Goal: Information Seeking & Learning: Find specific fact

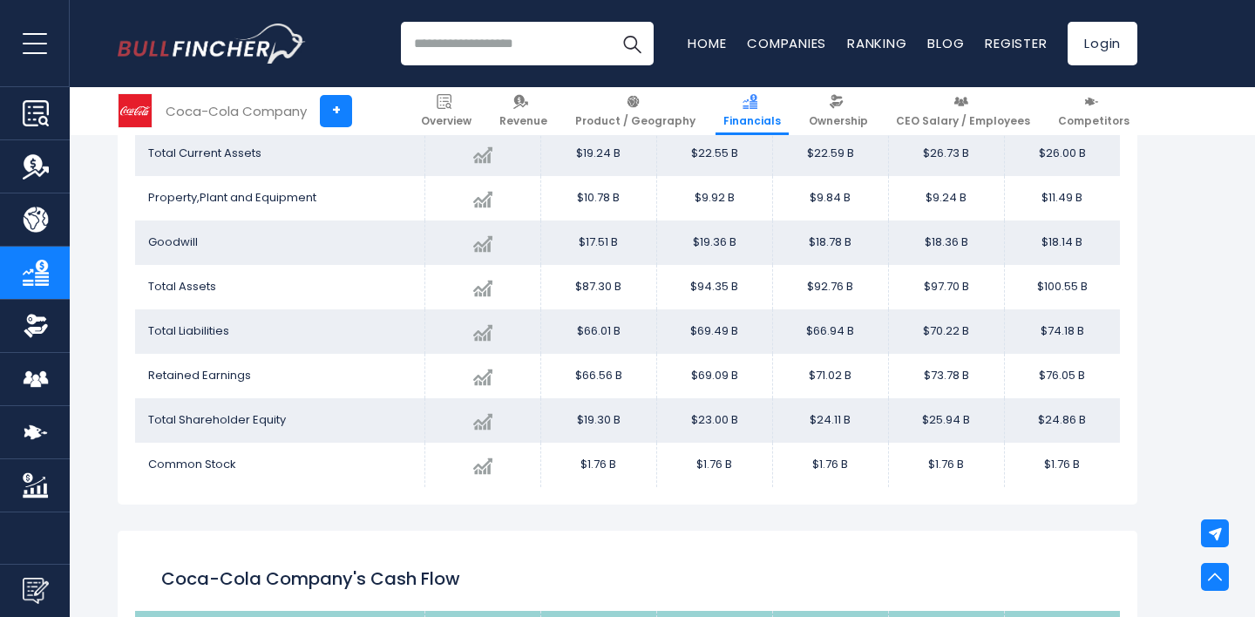
scroll to position [1701, 0]
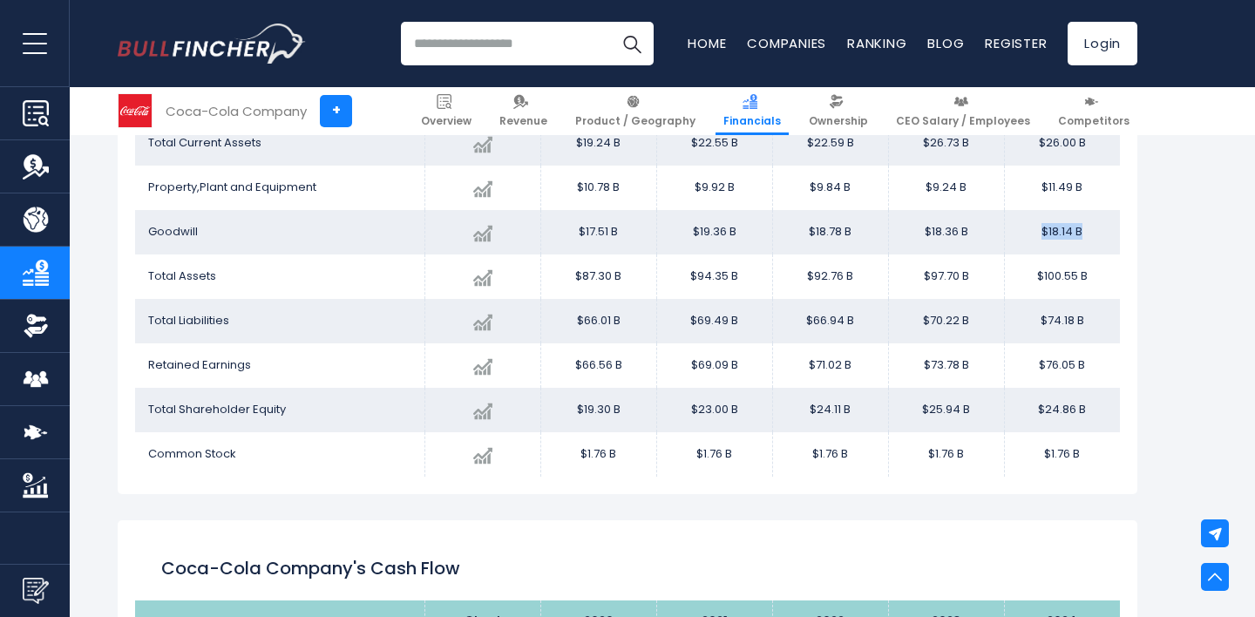
drag, startPoint x: 1032, startPoint y: 224, endPoint x: 1093, endPoint y: 227, distance: 61.9
click at [1093, 227] on td "$18.14 B" at bounding box center [1062, 232] width 116 height 44
drag, startPoint x: 1034, startPoint y: 279, endPoint x: 1104, endPoint y: 276, distance: 69.8
click at [1104, 276] on td "$100.55 B" at bounding box center [1062, 276] width 116 height 44
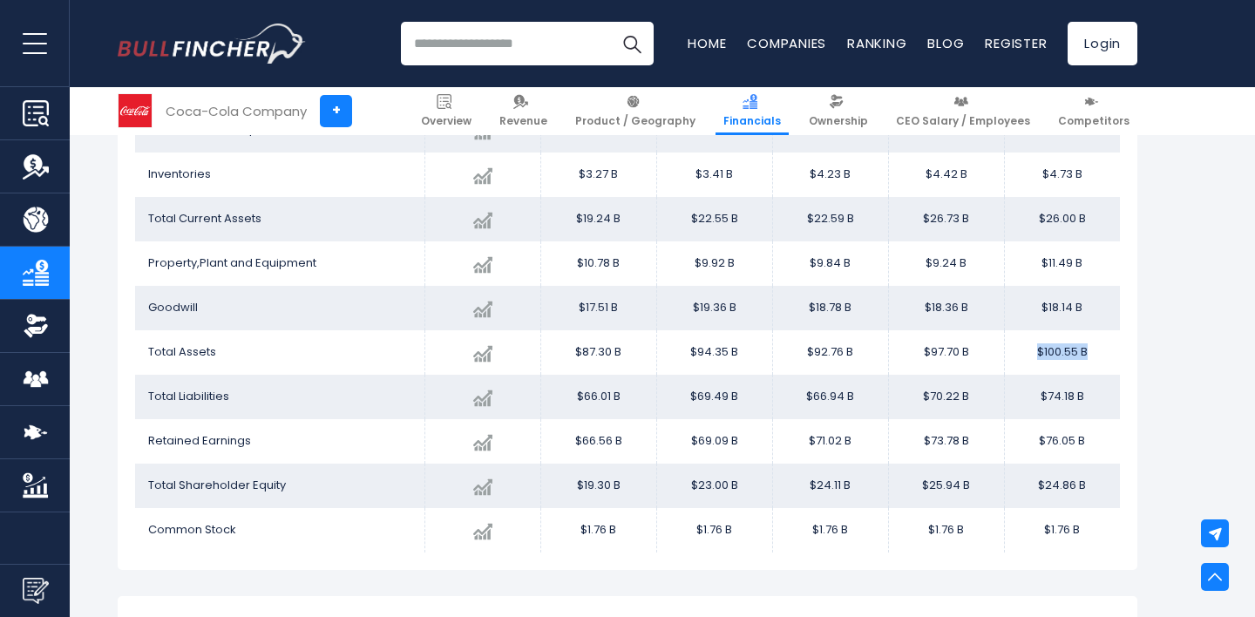
scroll to position [1633, 0]
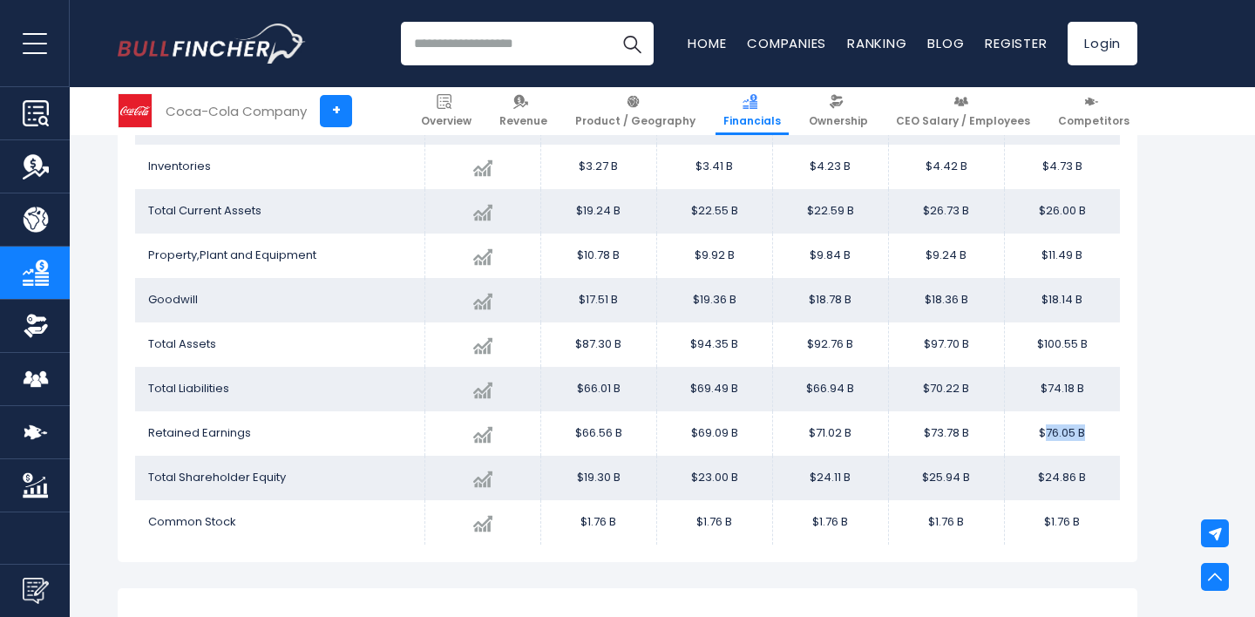
drag, startPoint x: 1043, startPoint y: 432, endPoint x: 1099, endPoint y: 432, distance: 55.8
click at [1099, 432] on td "$76.05 B" at bounding box center [1062, 433] width 116 height 44
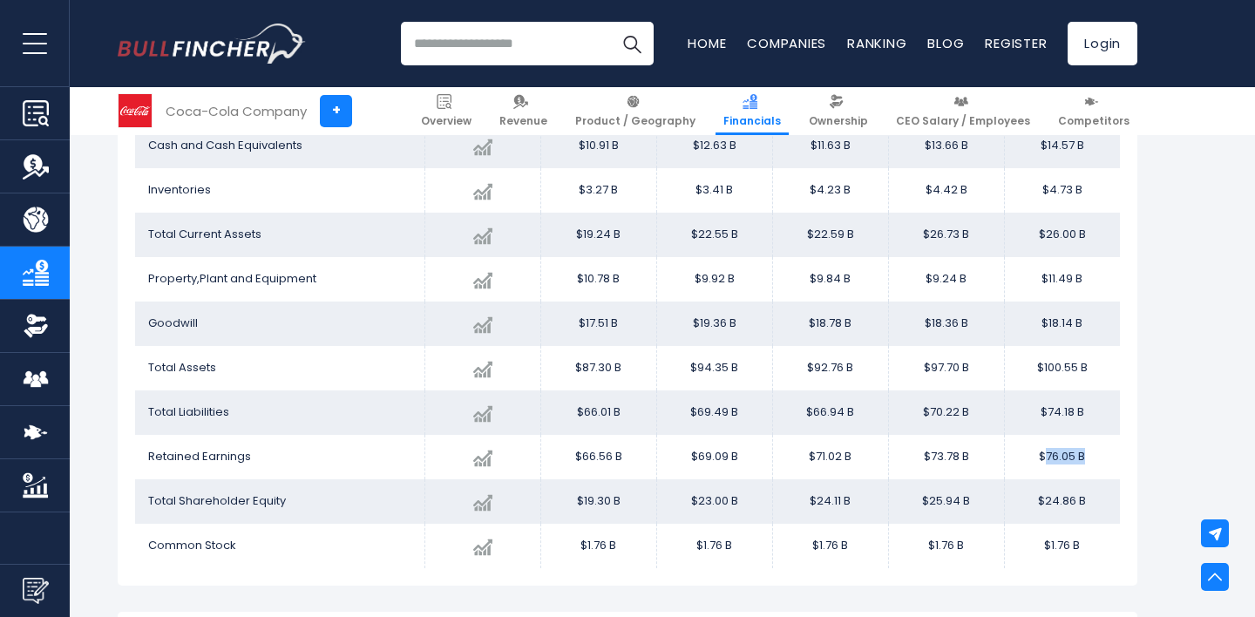
scroll to position [1613, 0]
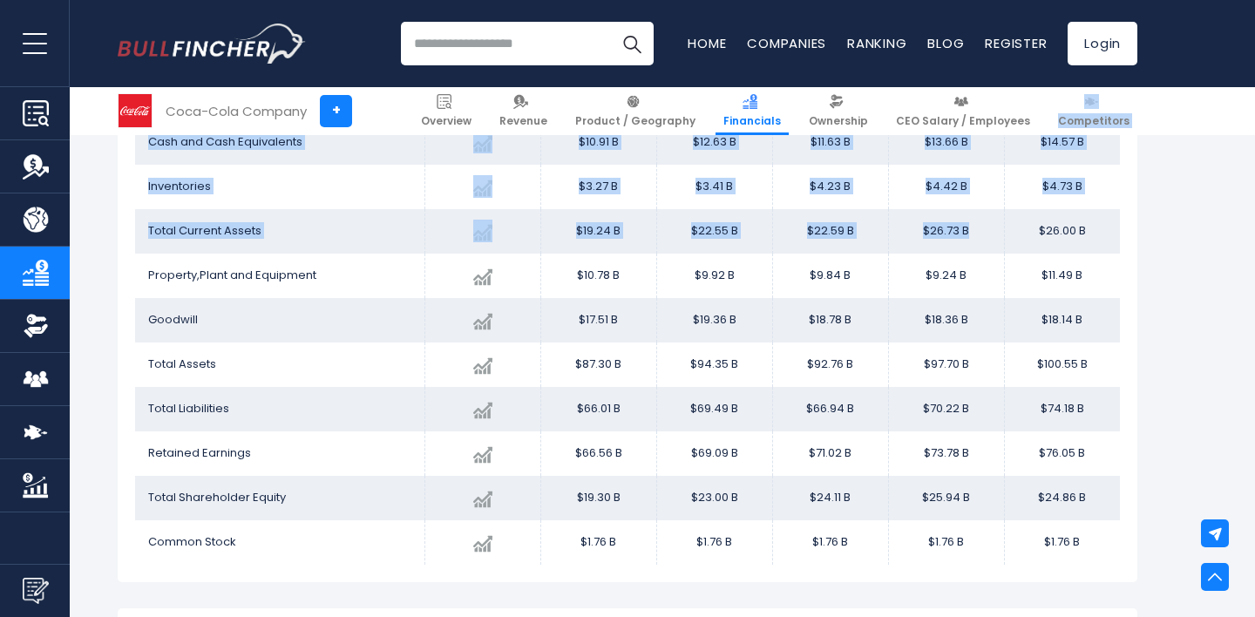
drag, startPoint x: 973, startPoint y: 228, endPoint x: 928, endPoint y: 146, distance: 94.4
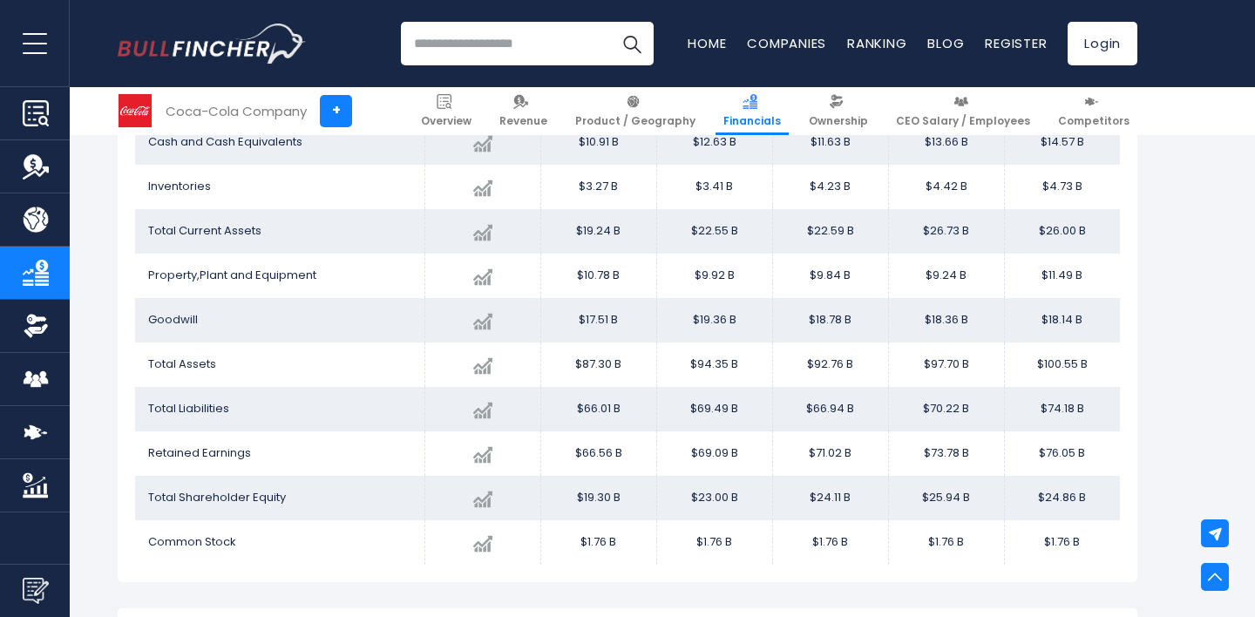
click at [856, 274] on td "$9.84 B" at bounding box center [830, 276] width 116 height 44
drag, startPoint x: 856, startPoint y: 274, endPoint x: 820, endPoint y: 274, distance: 35.7
click at [820, 274] on td "$9.84 B" at bounding box center [830, 276] width 116 height 44
drag, startPoint x: 927, startPoint y: 273, endPoint x: 963, endPoint y: 273, distance: 35.7
click at [963, 273] on td "$9.24 B" at bounding box center [946, 276] width 116 height 44
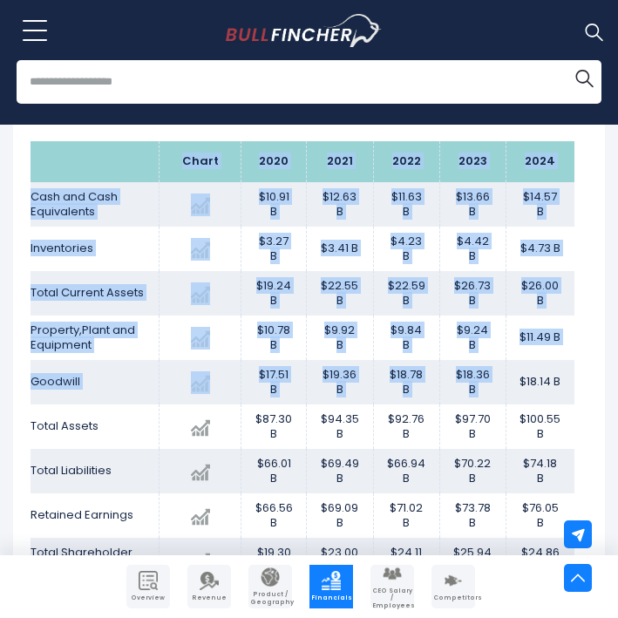
scroll to position [0, 18]
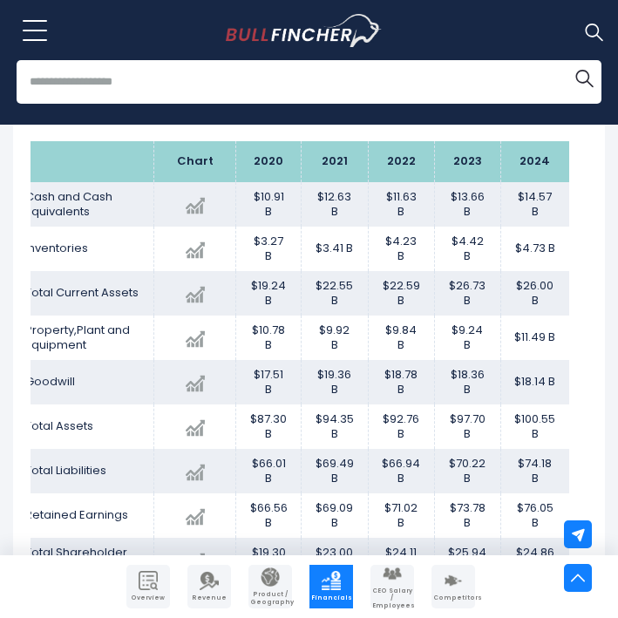
drag, startPoint x: 530, startPoint y: 382, endPoint x: 504, endPoint y: 380, distance: 25.3
click at [504, 380] on td "$18.14 B" at bounding box center [534, 382] width 69 height 44
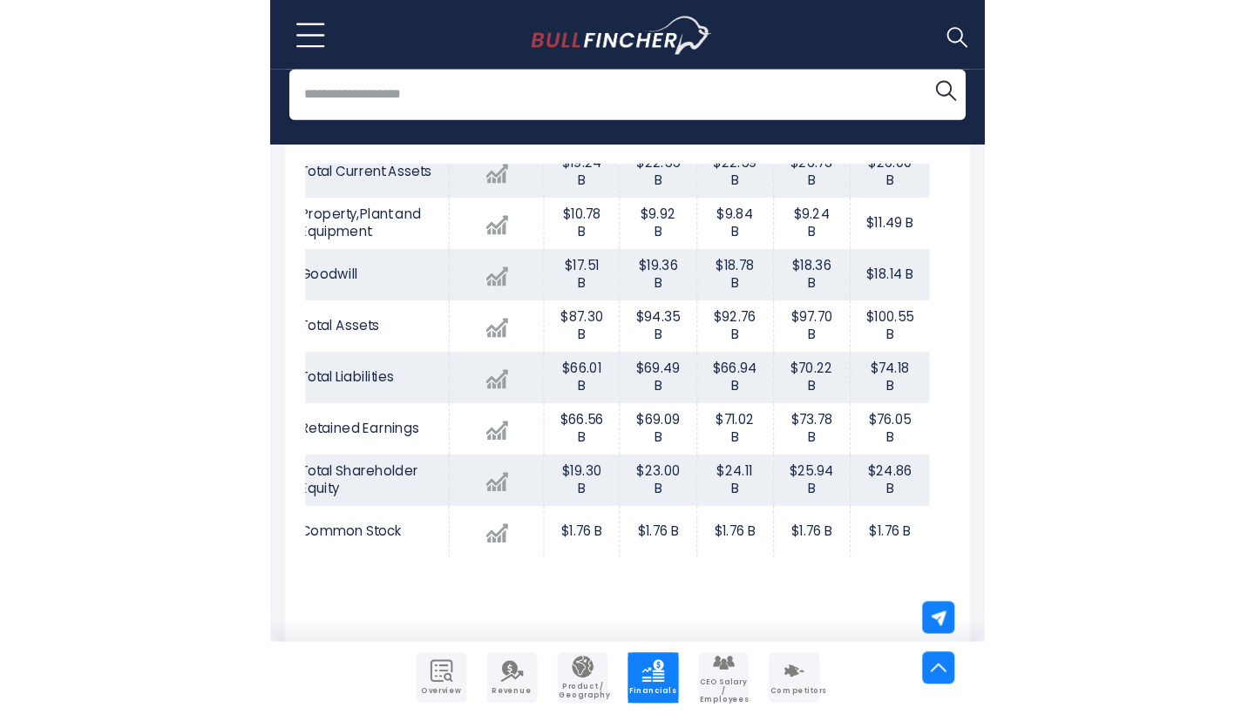
scroll to position [146, 17]
